Goal: Information Seeking & Learning: Learn about a topic

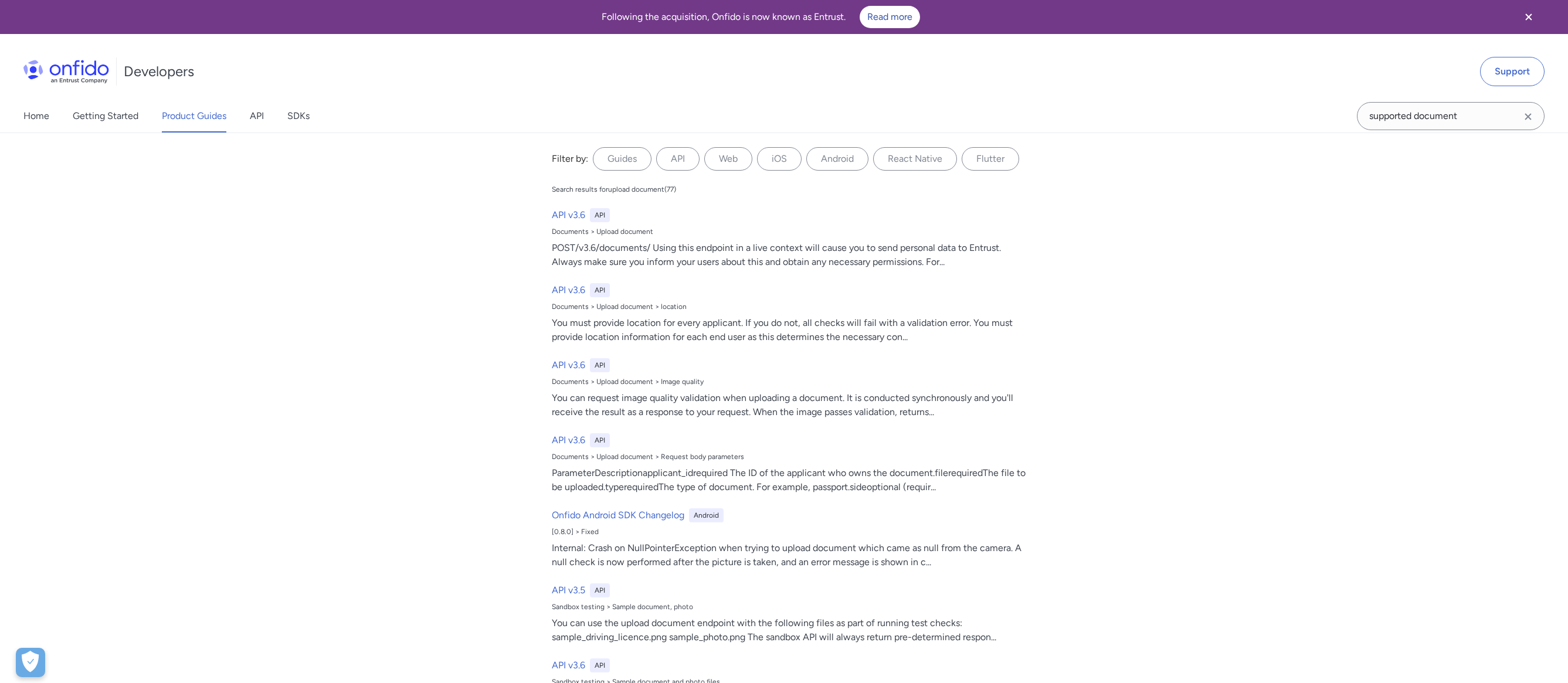
type input "supported document"
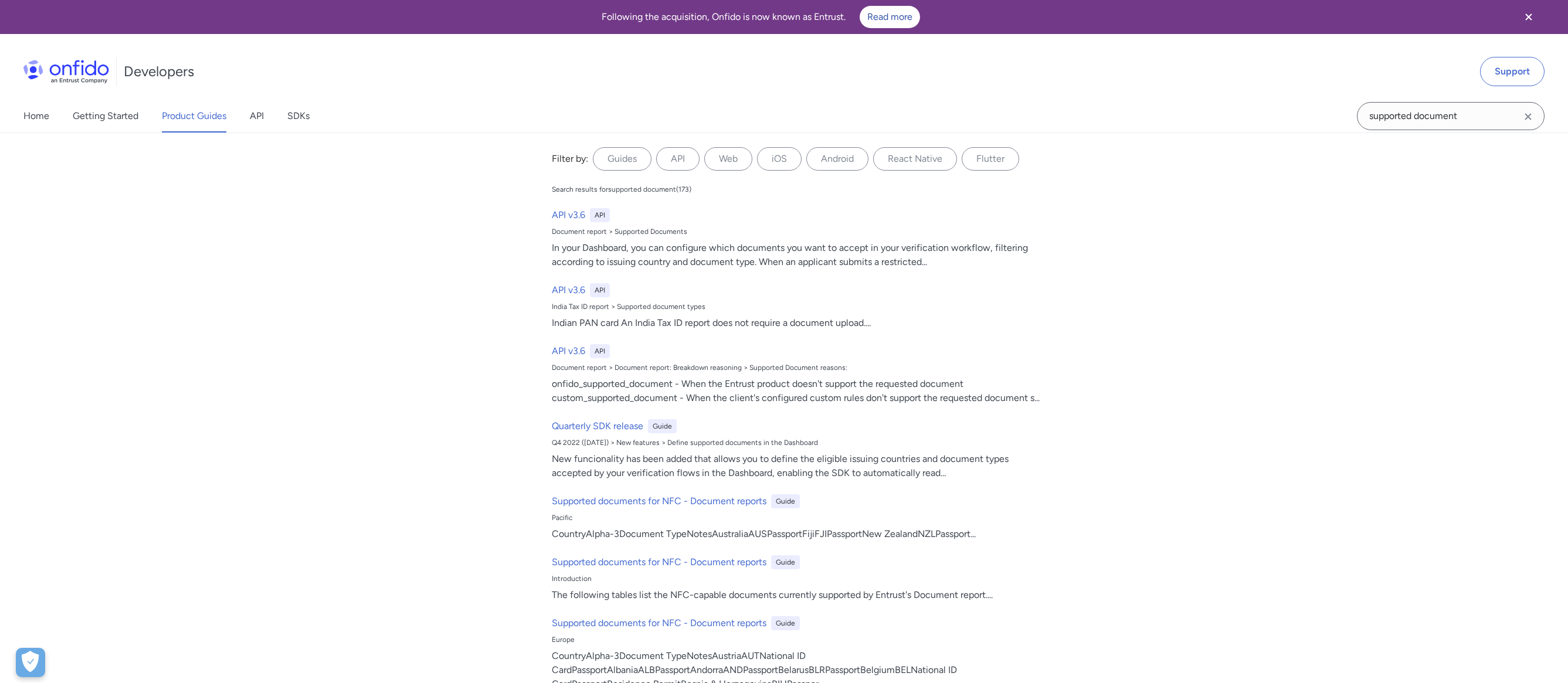
click at [1474, 118] on input "supported document" at bounding box center [1450, 116] width 187 height 28
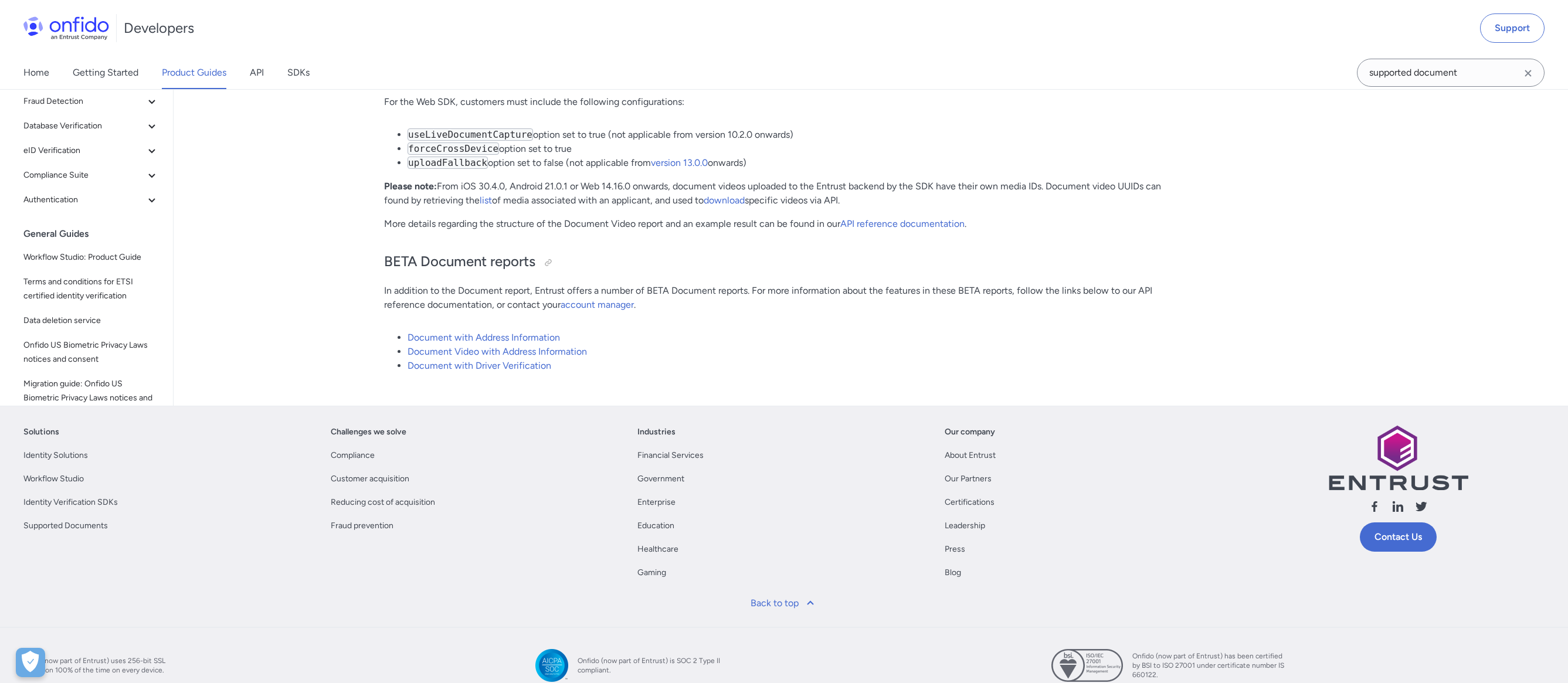
scroll to position [8816, 0]
